Goal: Navigation & Orientation: Find specific page/section

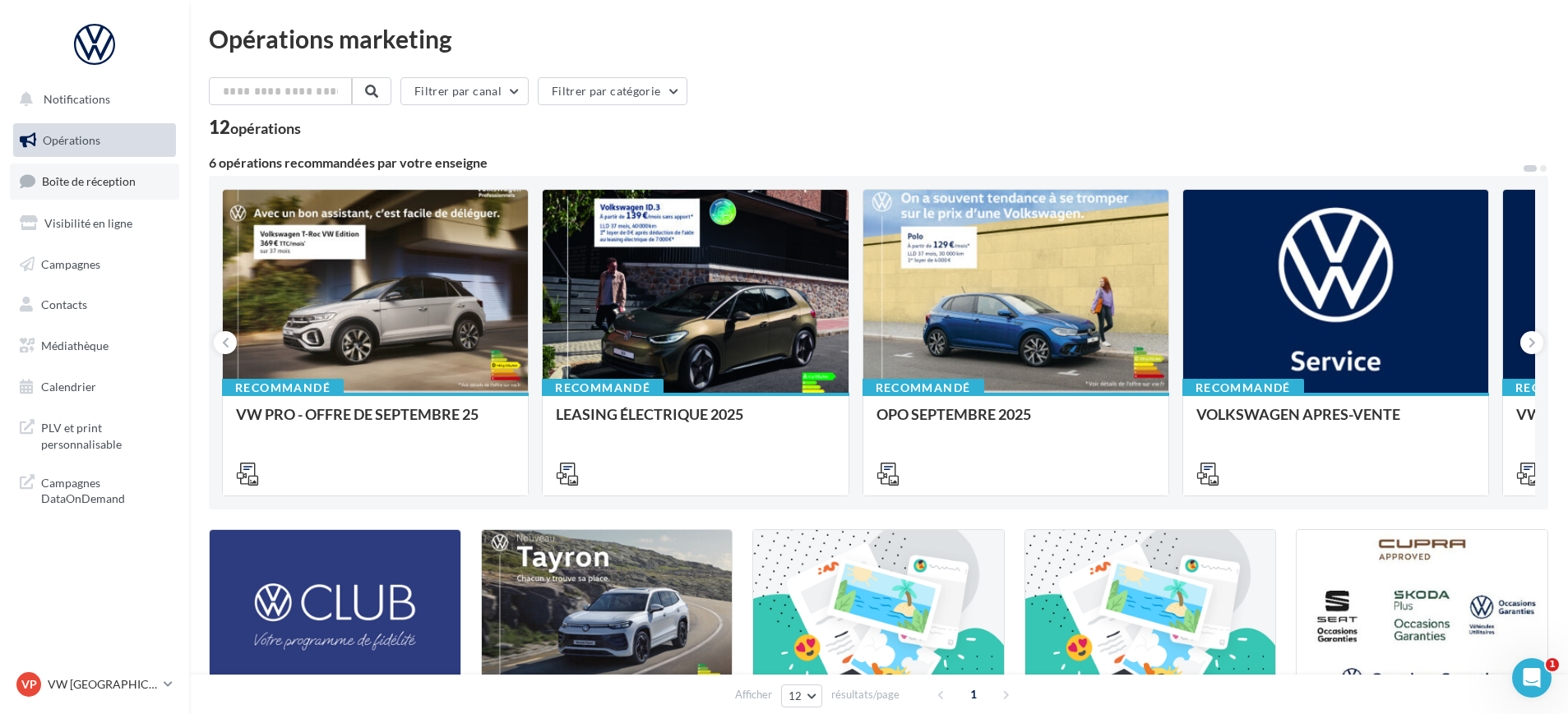
click at [103, 189] on link "Boîte de réception" at bounding box center [94, 181] width 170 height 35
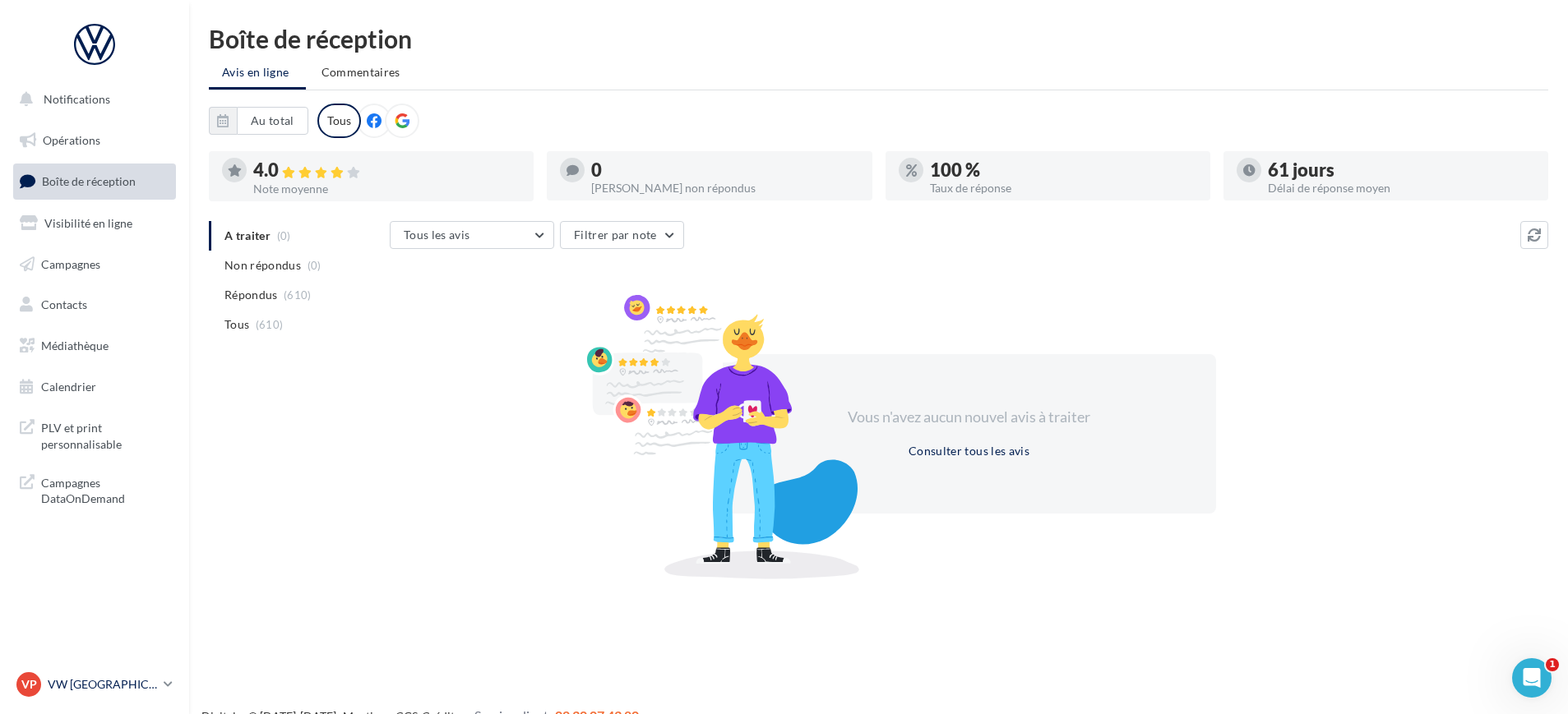
click at [99, 680] on p "VW [GEOGRAPHIC_DATA] 20" at bounding box center [103, 685] width 110 height 16
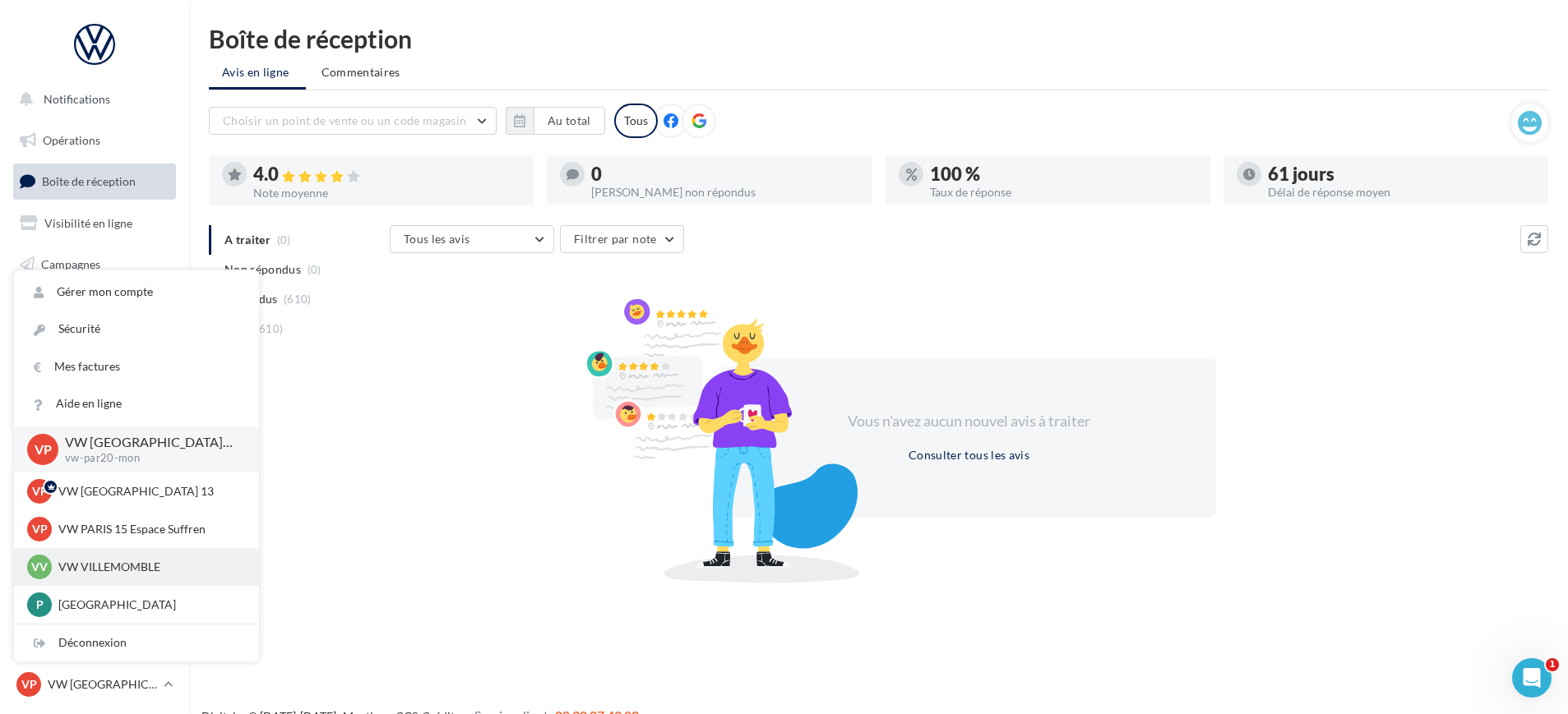
click at [127, 582] on div "VV VW VILLEMOMBLE vw-vil-mon" at bounding box center [136, 567] width 245 height 38
click at [129, 575] on div "VV VW VILLEMOMBLE vw-vil-mon" at bounding box center [136, 567] width 219 height 24
